Goal: Task Accomplishment & Management: Manage account settings

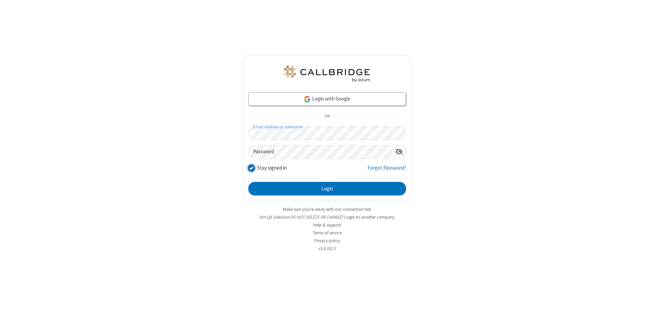
click at [251, 168] on input "Stay signed in" at bounding box center [251, 167] width 6 height 7
checkbox input "false"
click at [327, 189] on button "Login" at bounding box center [327, 189] width 158 height 14
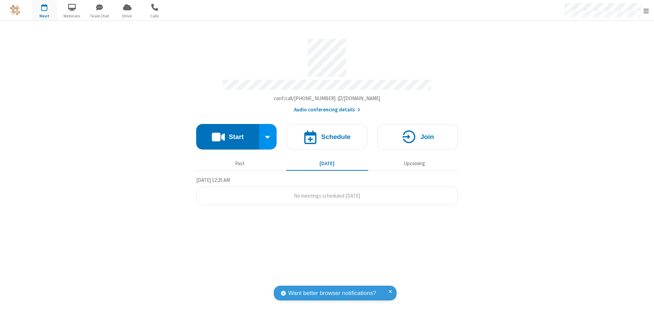
click at [646, 10] on span "Open menu" at bounding box center [645, 10] width 5 height 7
